Goal: Task Accomplishment & Management: Complete application form

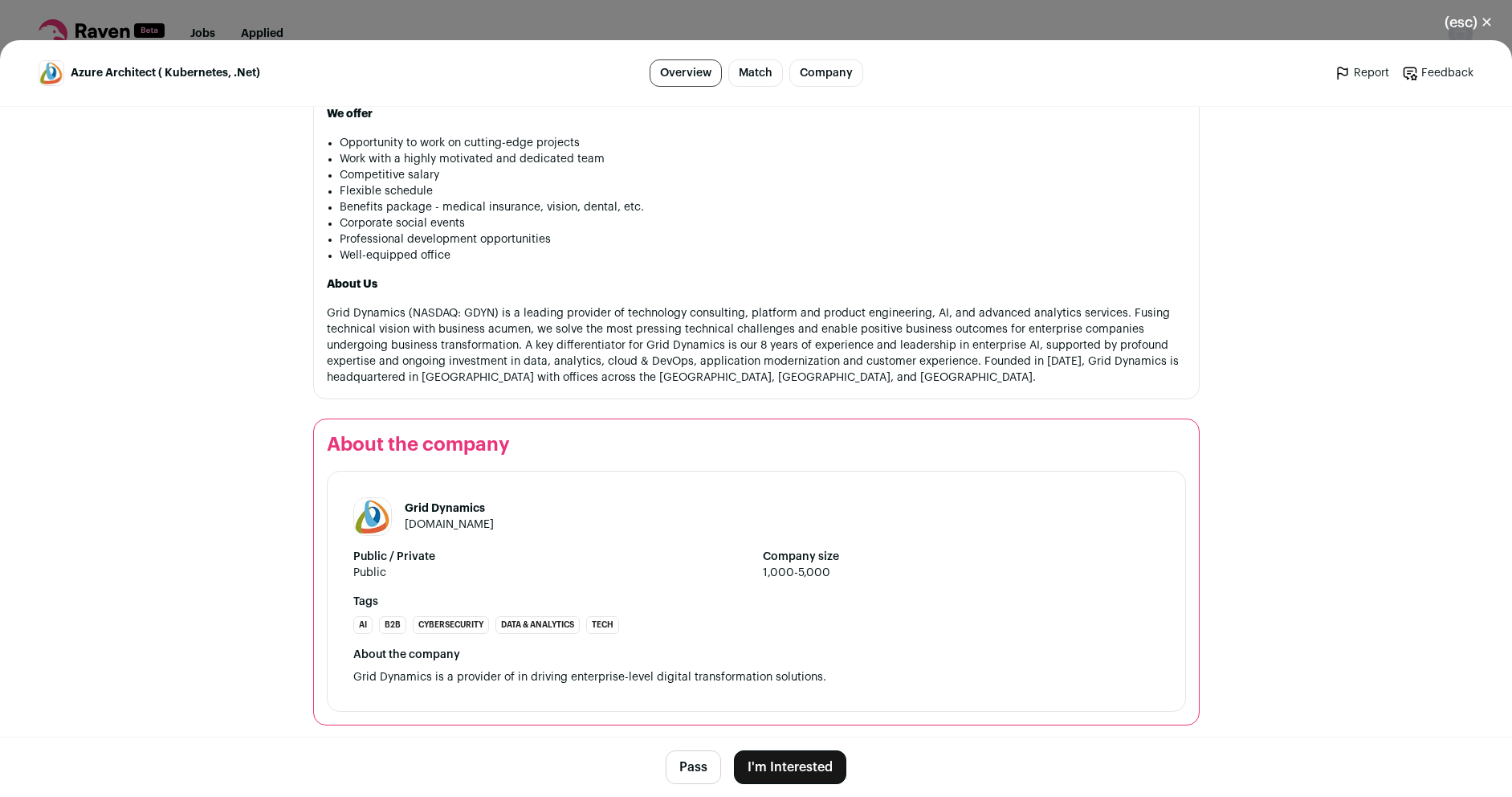
scroll to position [1319, 0]
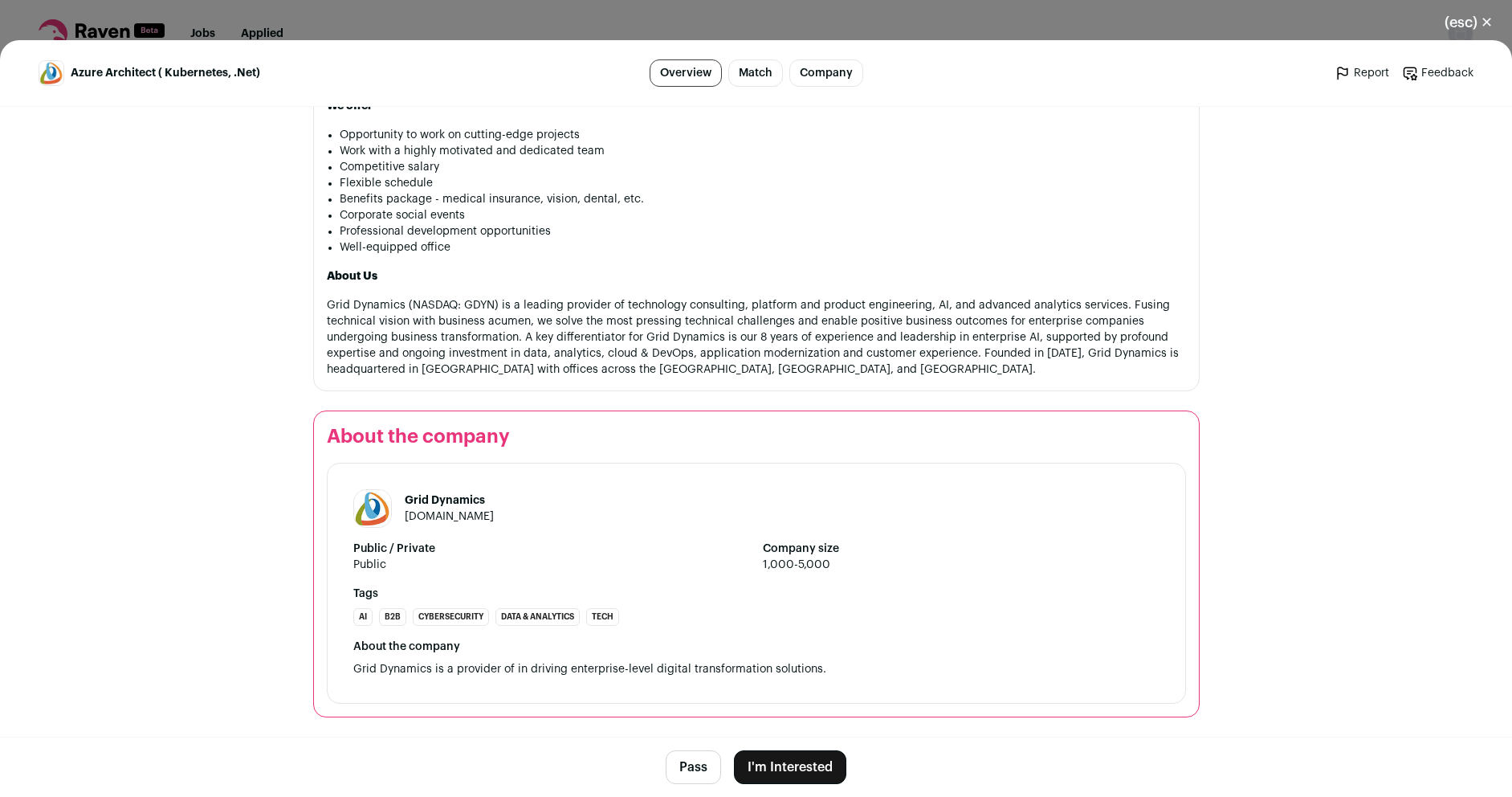
click at [788, 765] on button "I'm Interested" at bounding box center [789, 767] width 112 height 34
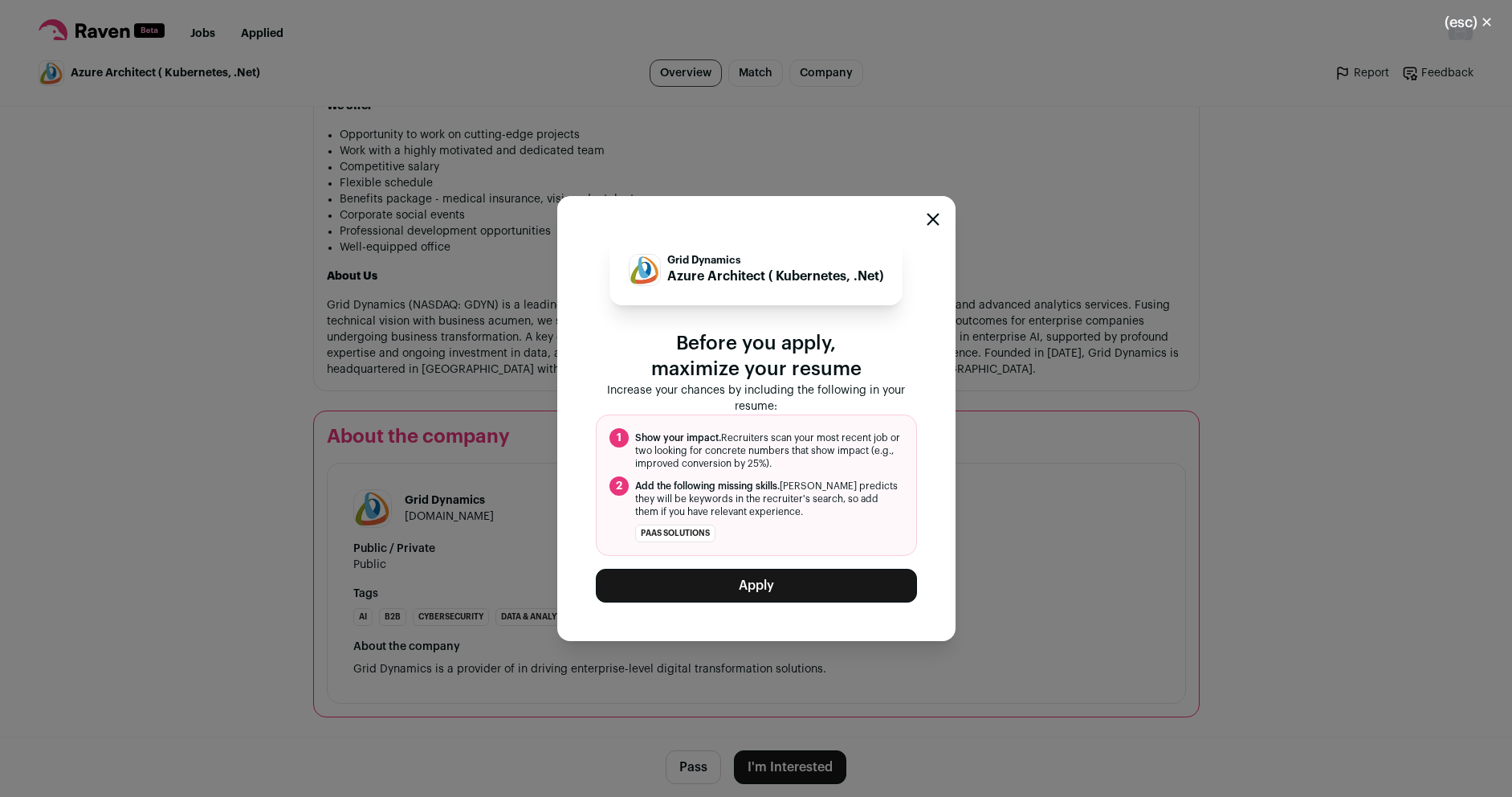
click at [778, 592] on button "Apply" at bounding box center [756, 586] width 321 height 34
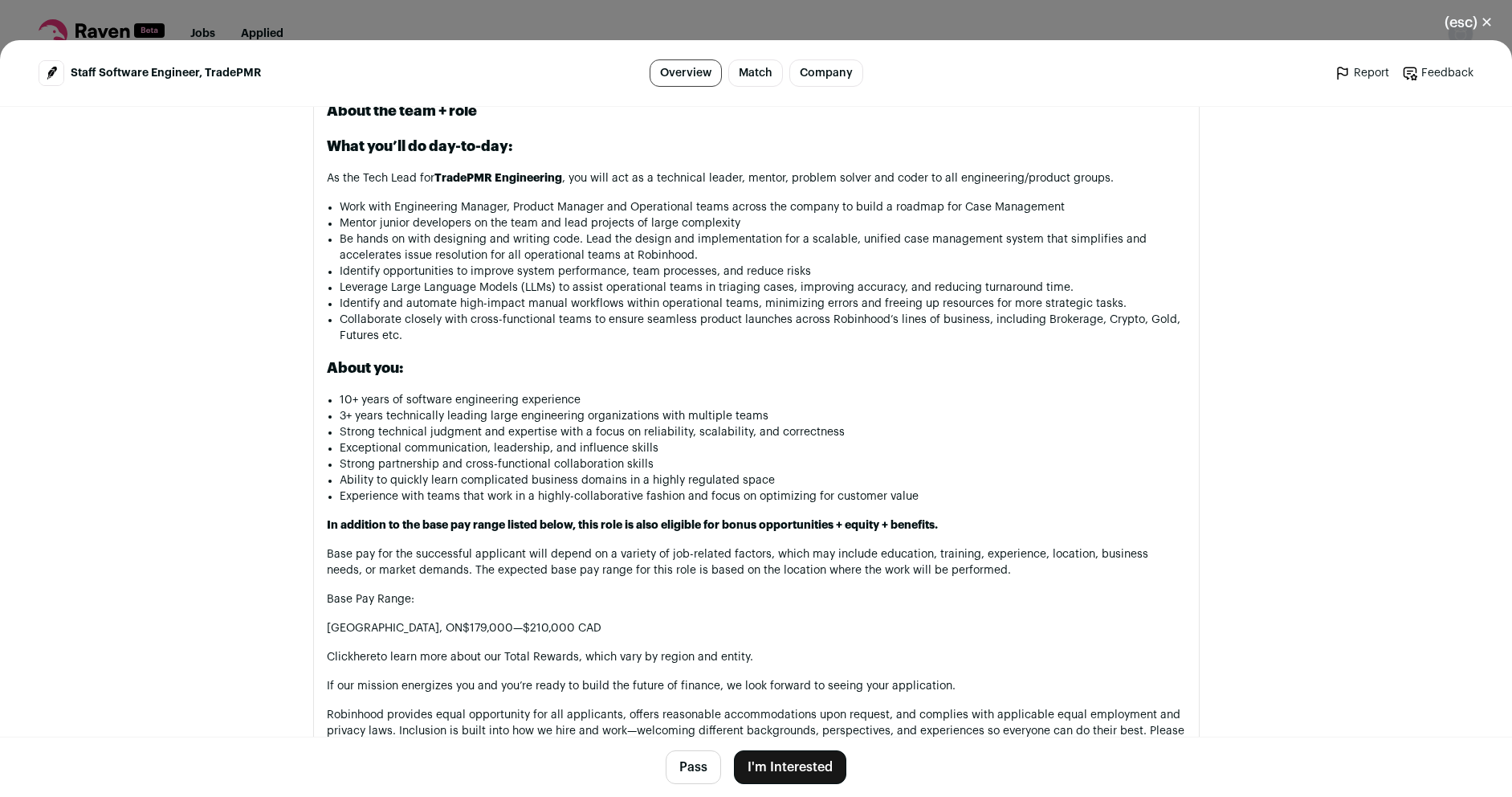
scroll to position [964, 0]
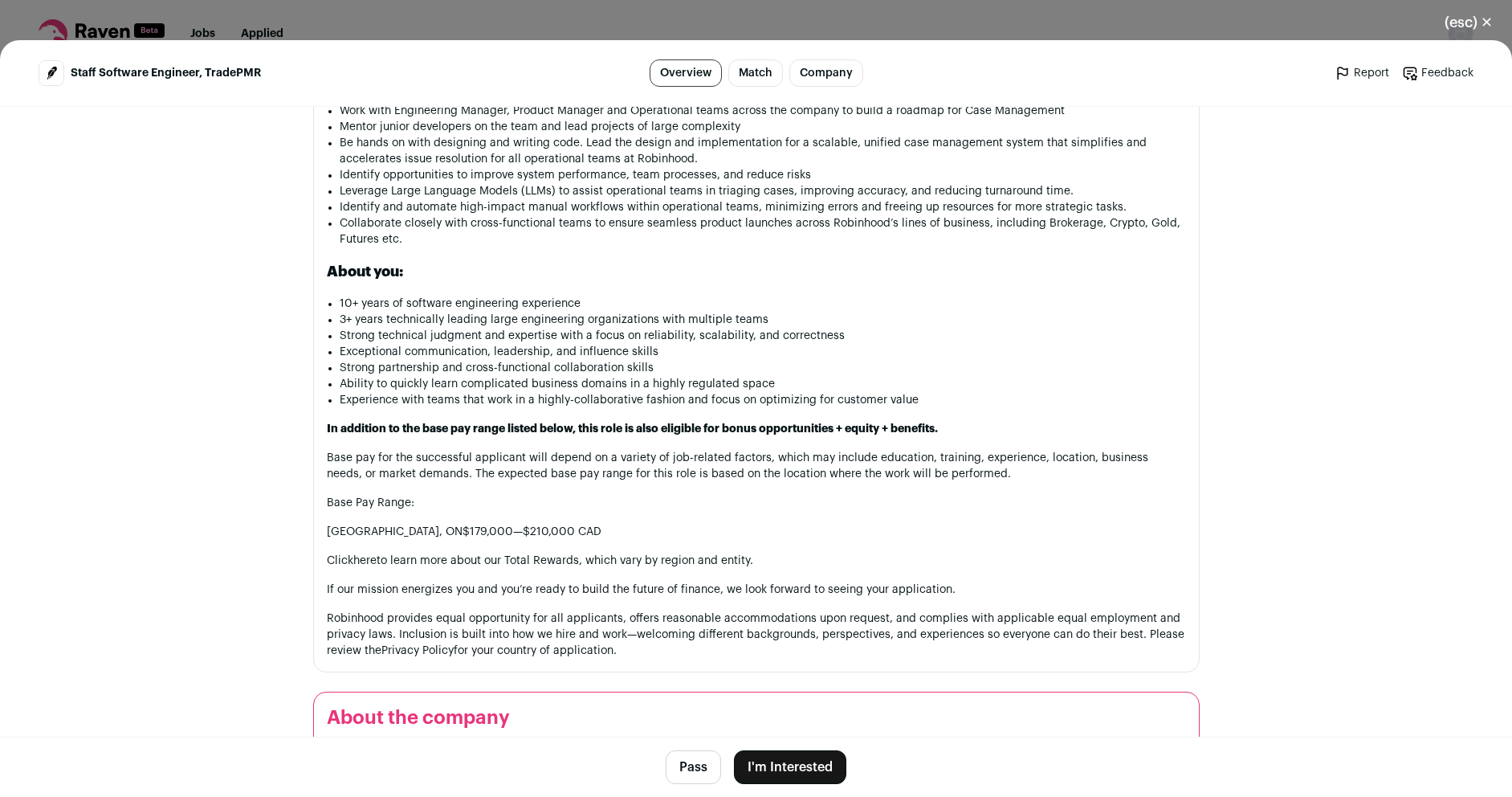
click at [782, 767] on button "I'm Interested" at bounding box center [789, 767] width 112 height 34
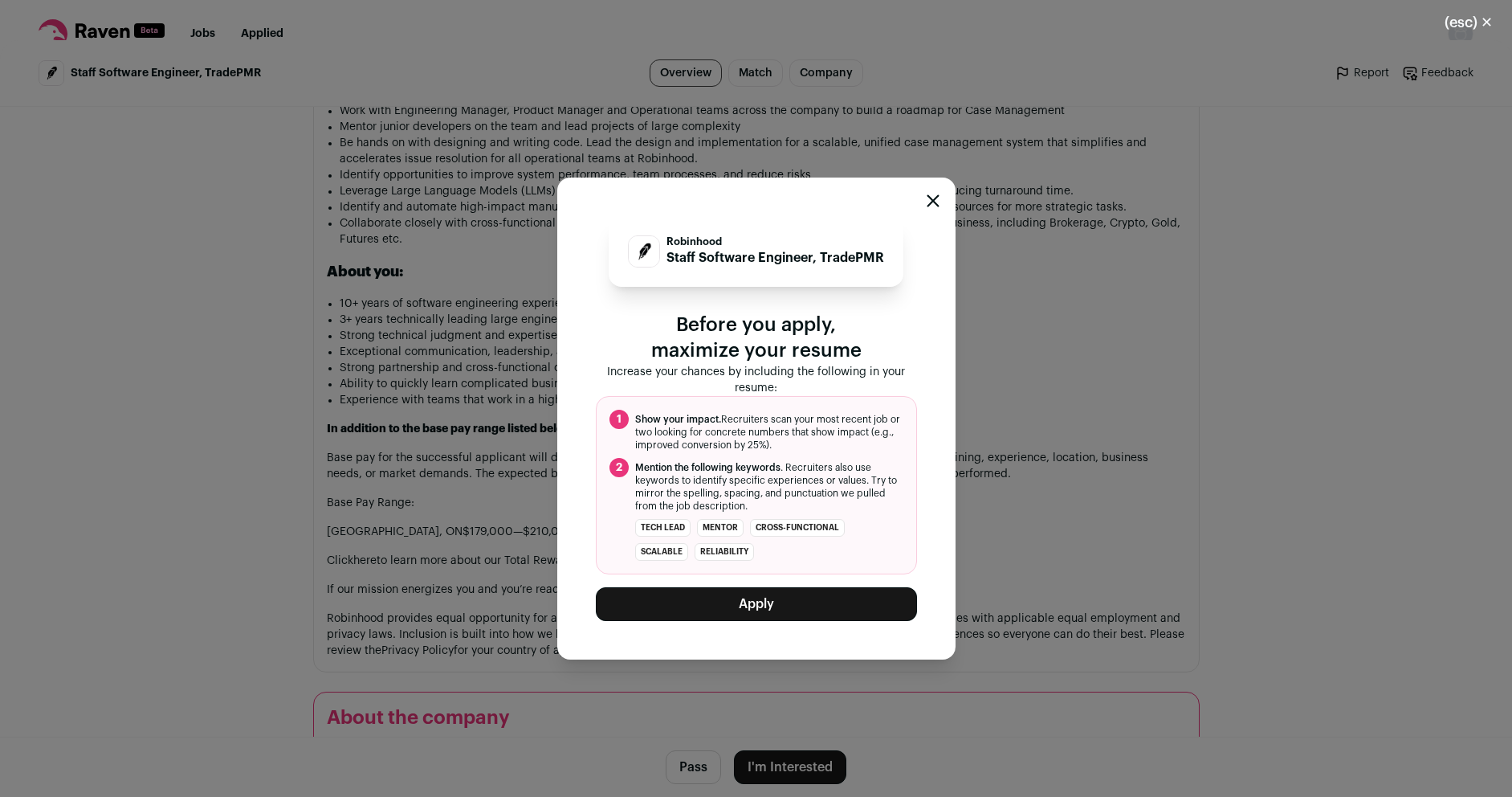
click at [755, 613] on button "Apply" at bounding box center [756, 604] width 321 height 34
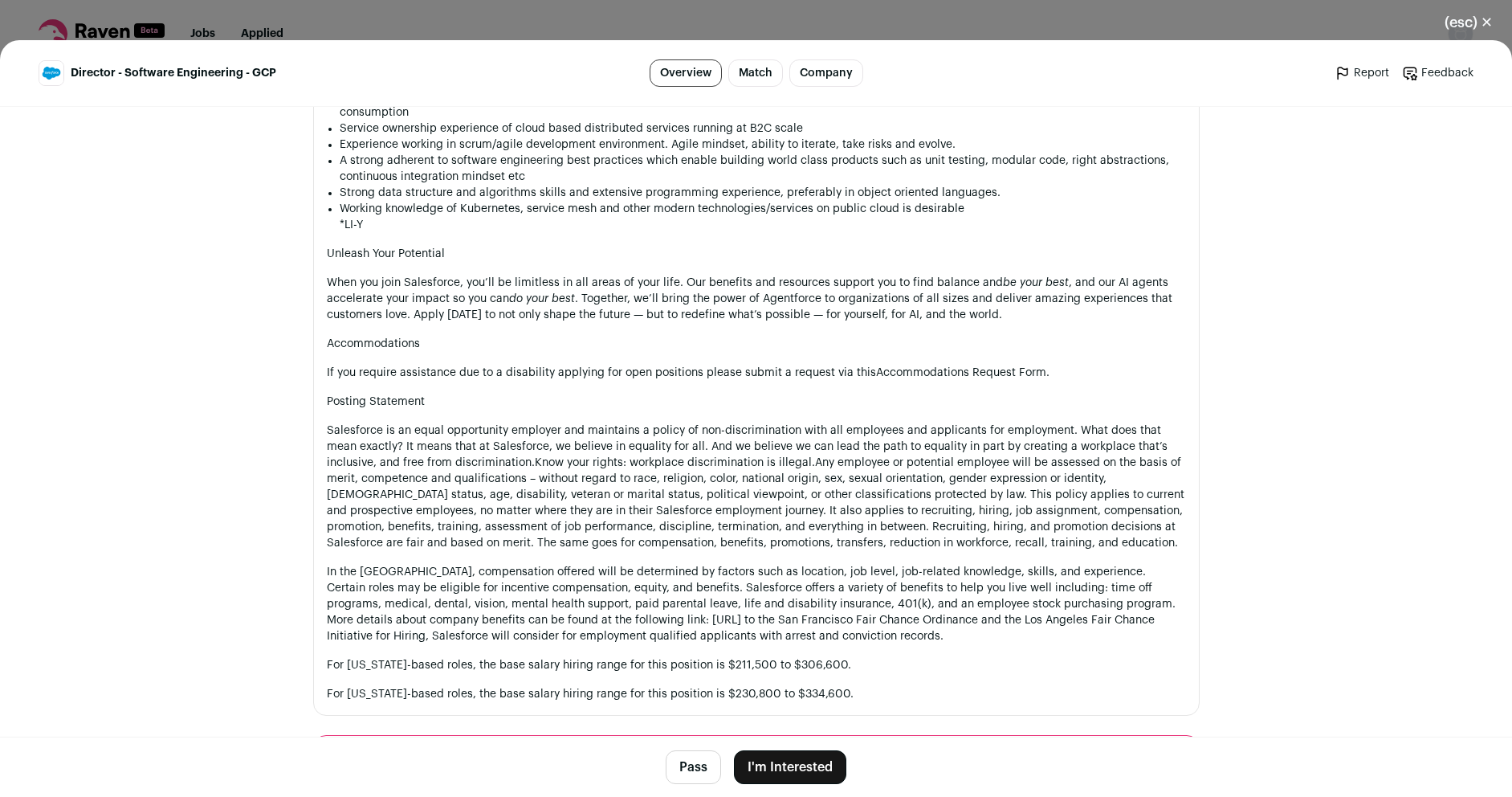
scroll to position [1735, 0]
